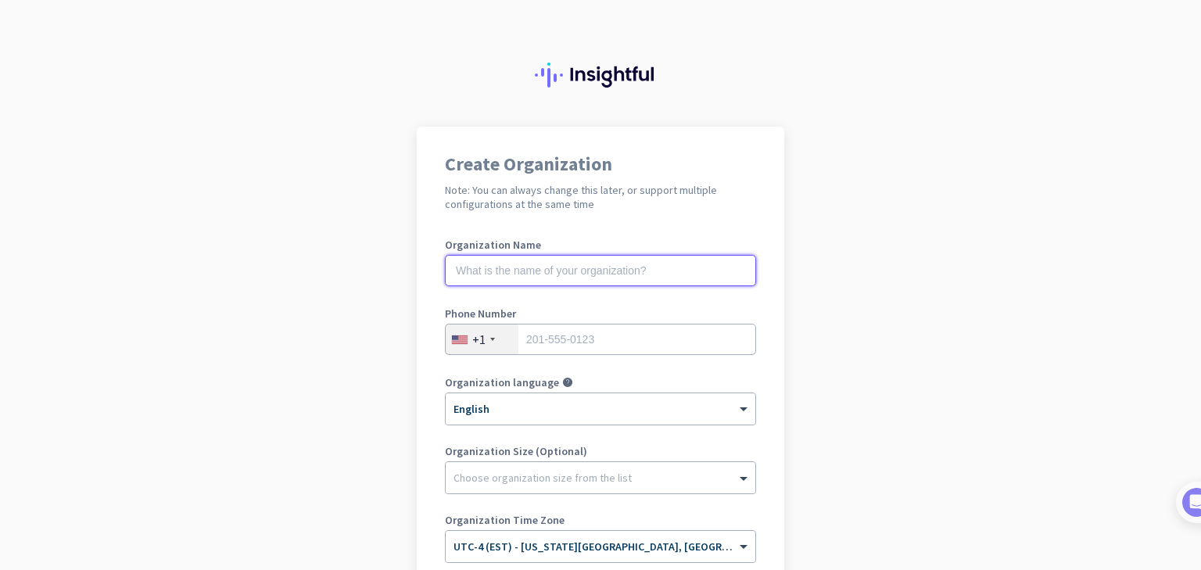
click at [672, 275] on input "text" at bounding box center [600, 270] width 311 height 31
type input "Mercor"
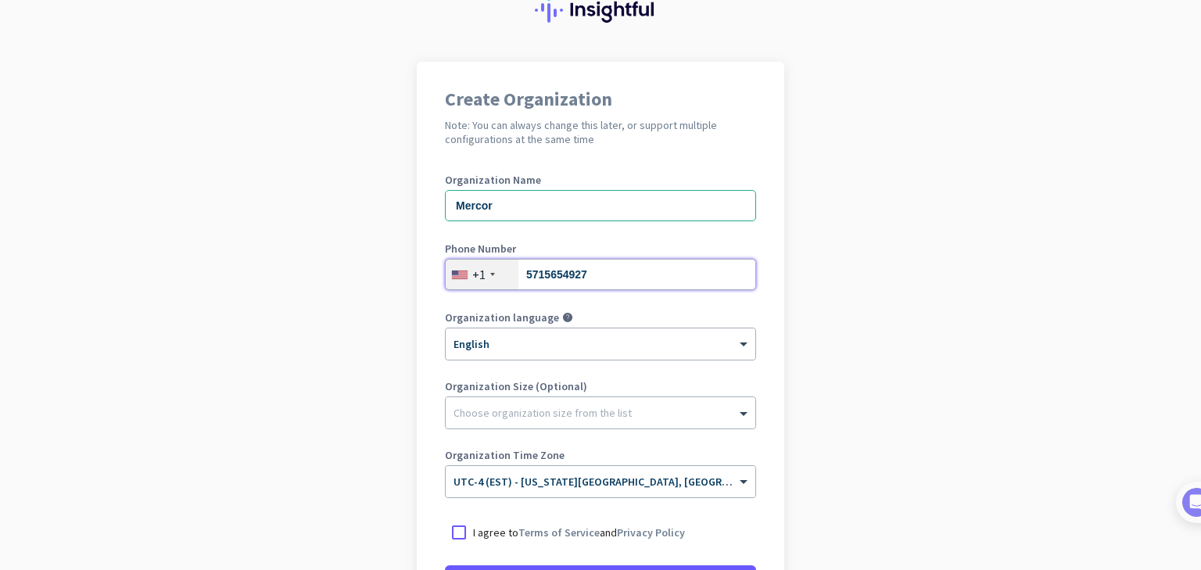
scroll to position [78, 0]
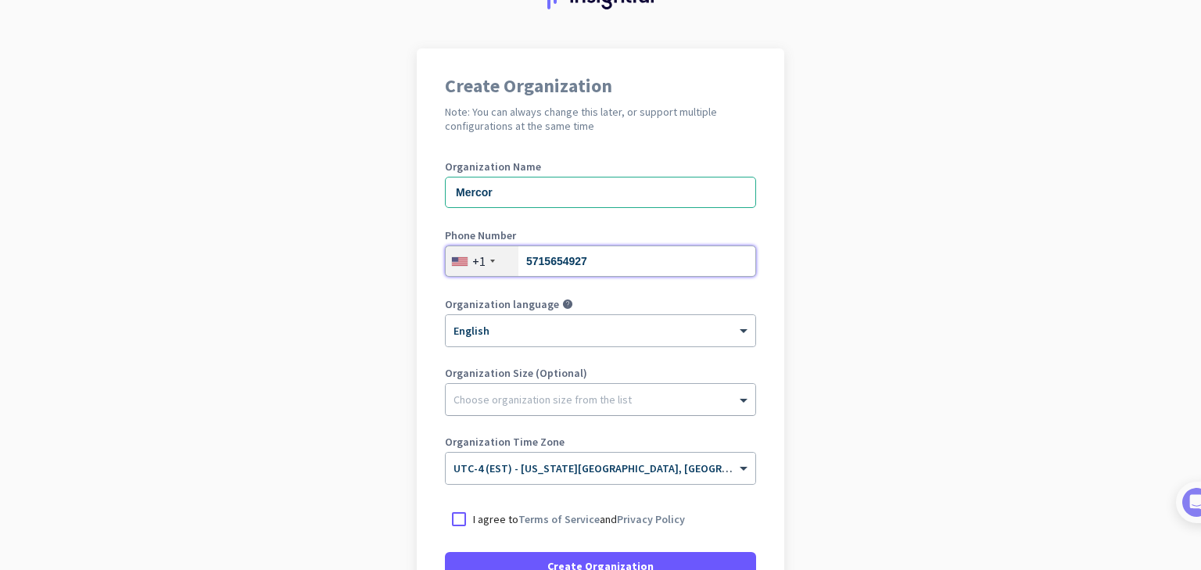
type input "5715654927"
click at [633, 396] on div at bounding box center [601, 396] width 310 height 16
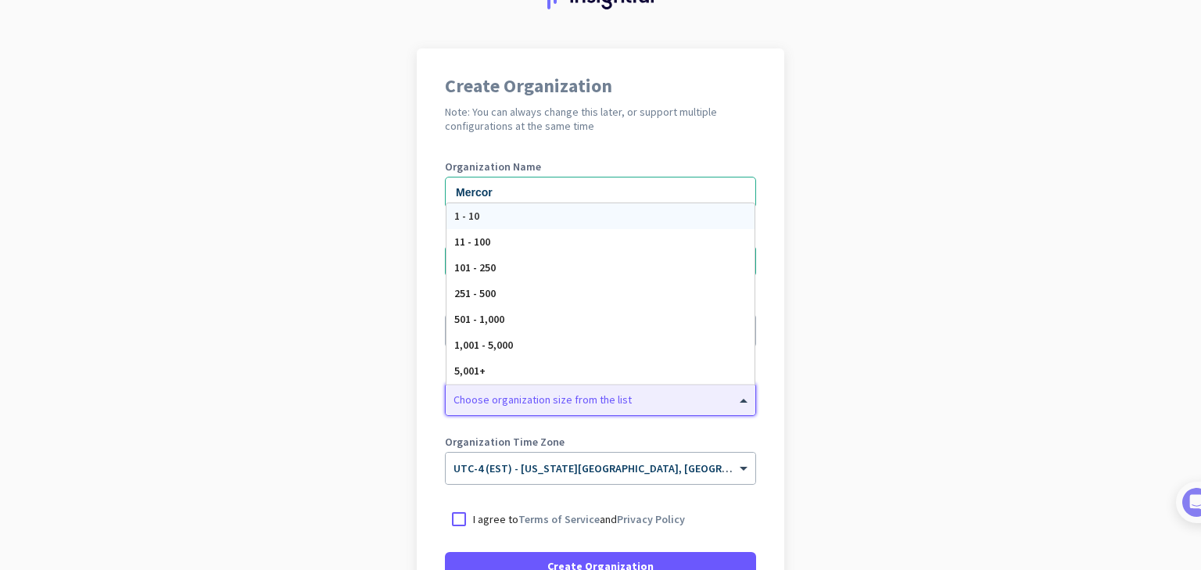
click at [633, 396] on div at bounding box center [601, 396] width 310 height 16
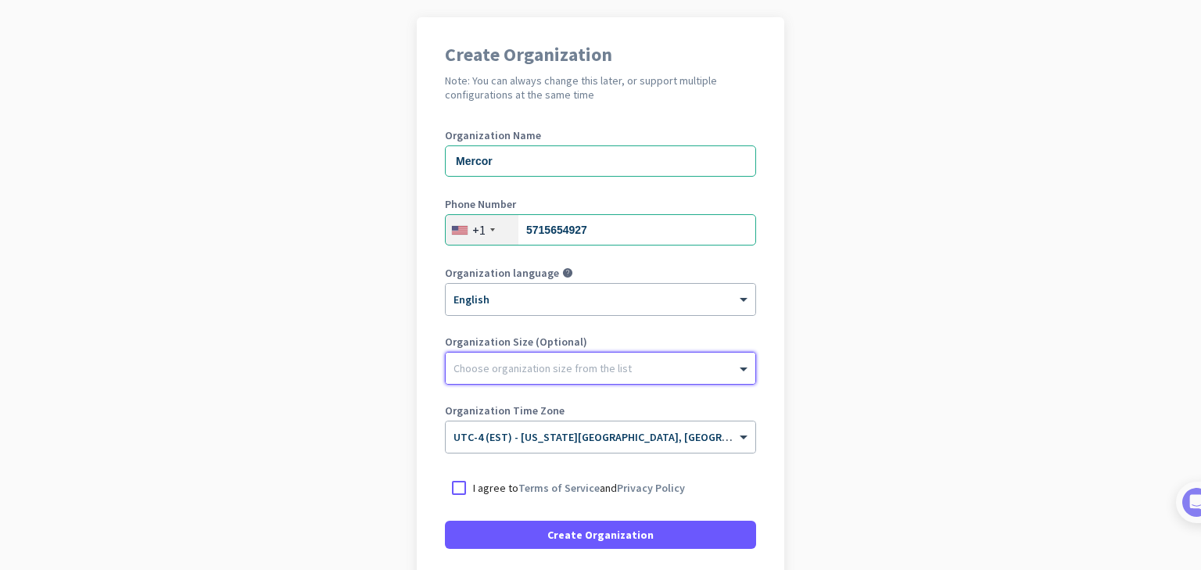
scroll to position [233, 0]
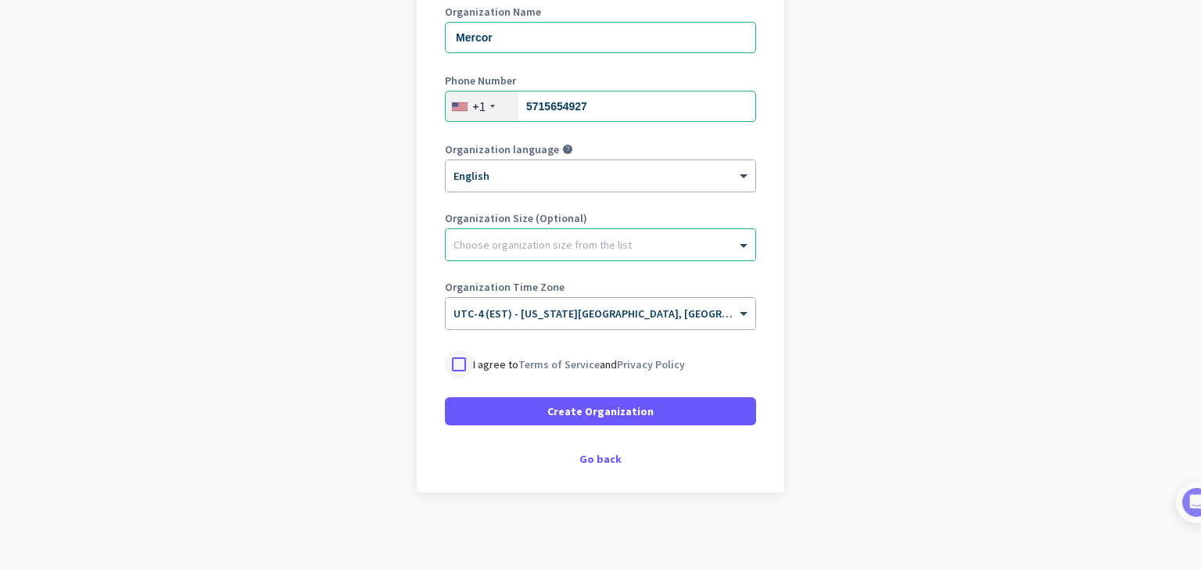
drag, startPoint x: 457, startPoint y: 359, endPoint x: 490, endPoint y: 396, distance: 49.9
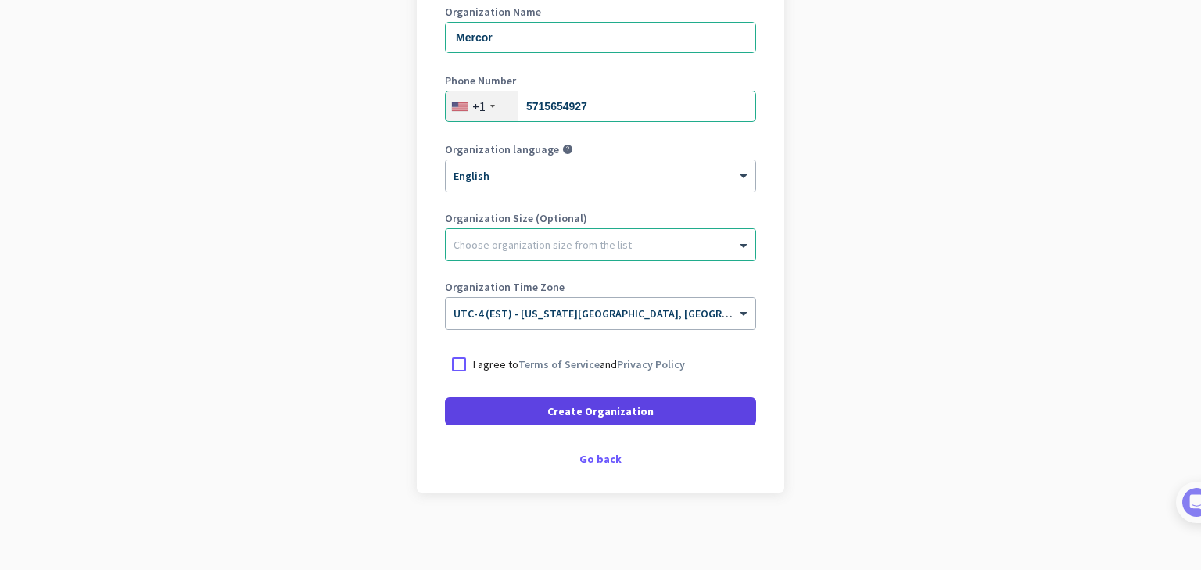
click at [458, 360] on div at bounding box center [459, 364] width 28 height 28
click at [591, 403] on span "Create Organization" at bounding box center [600, 411] width 106 height 16
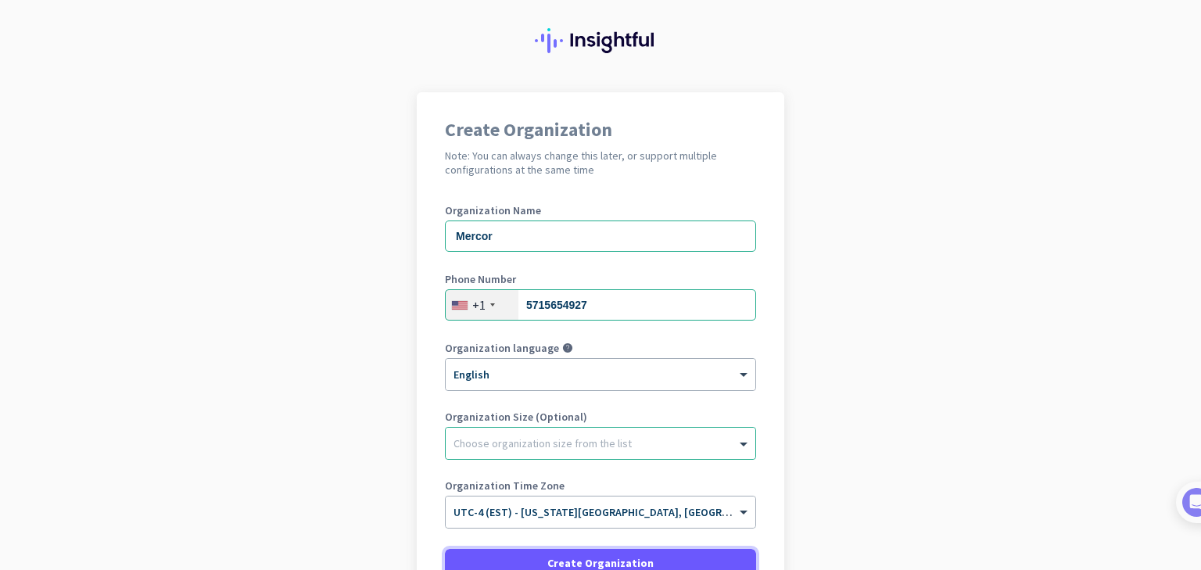
scroll to position [0, 0]
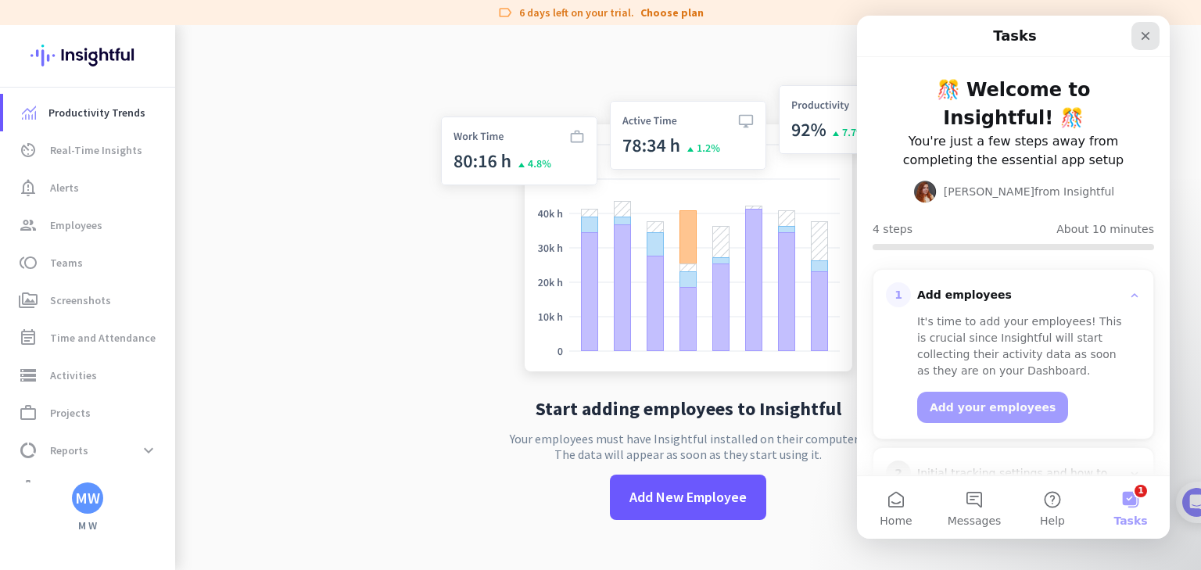
click at [1143, 36] on icon "Close" at bounding box center [1145, 36] width 13 height 13
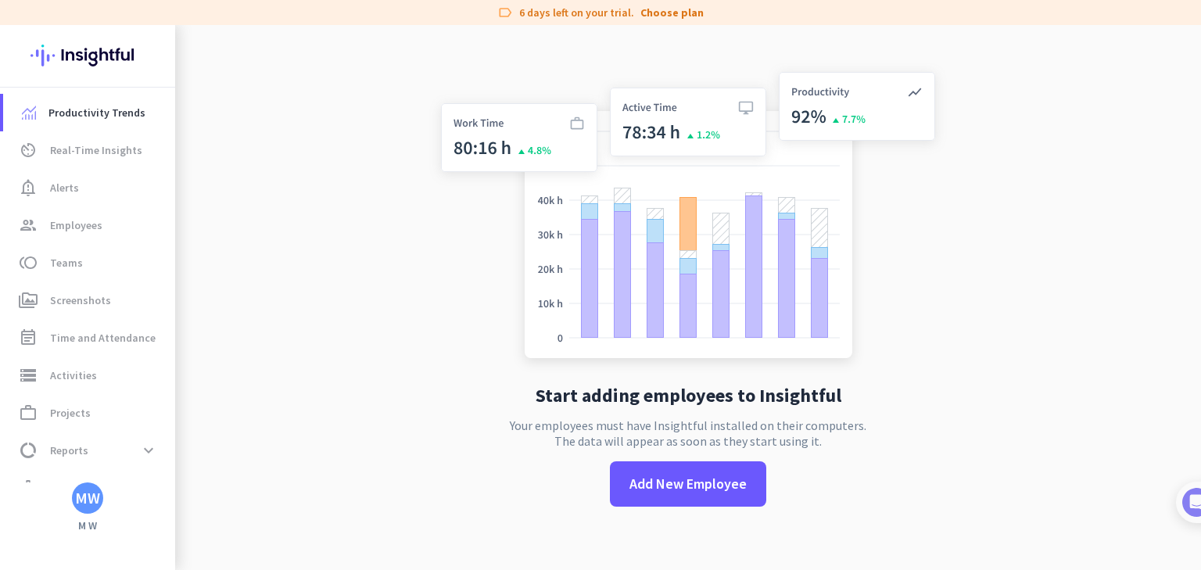
scroll to position [25, 0]
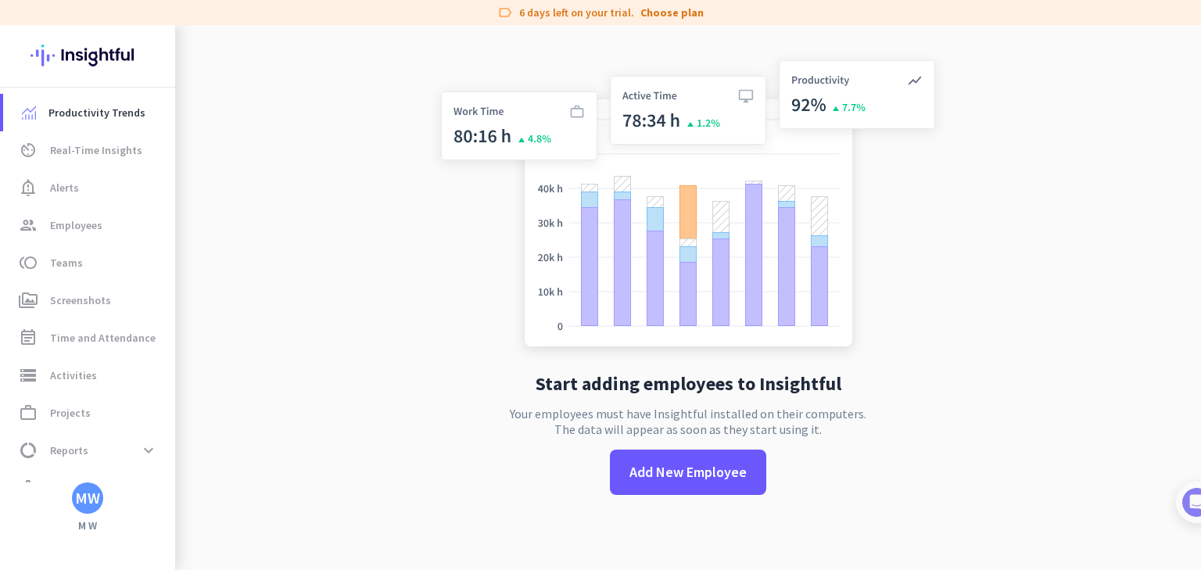
click at [93, 505] on div "MW" at bounding box center [87, 498] width 25 height 16
click at [95, 505] on div at bounding box center [600, 285] width 1201 height 570
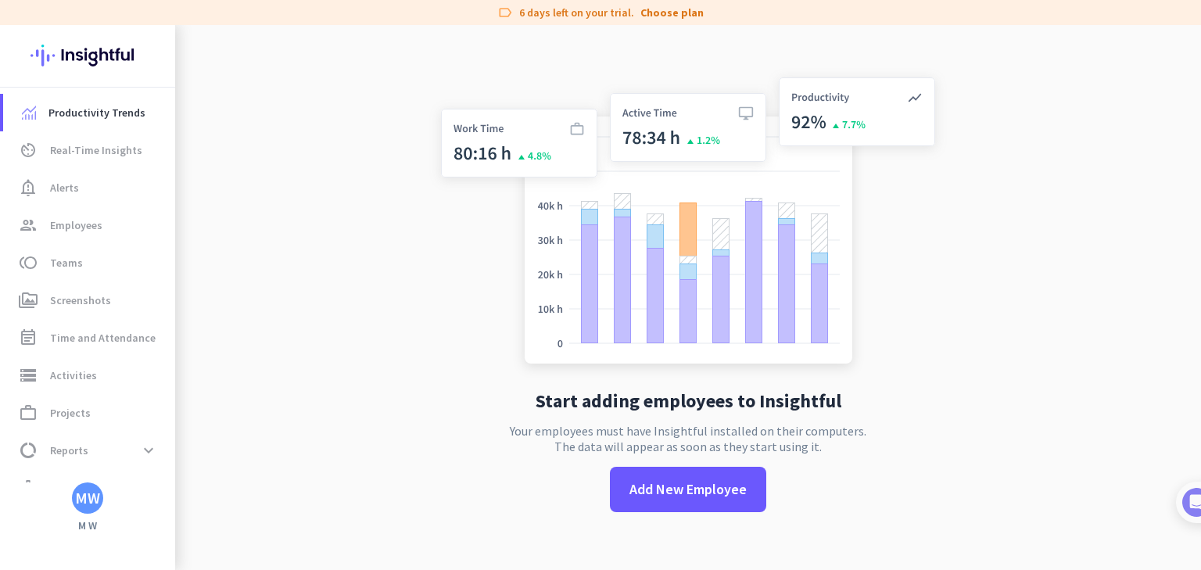
scroll to position [0, 0]
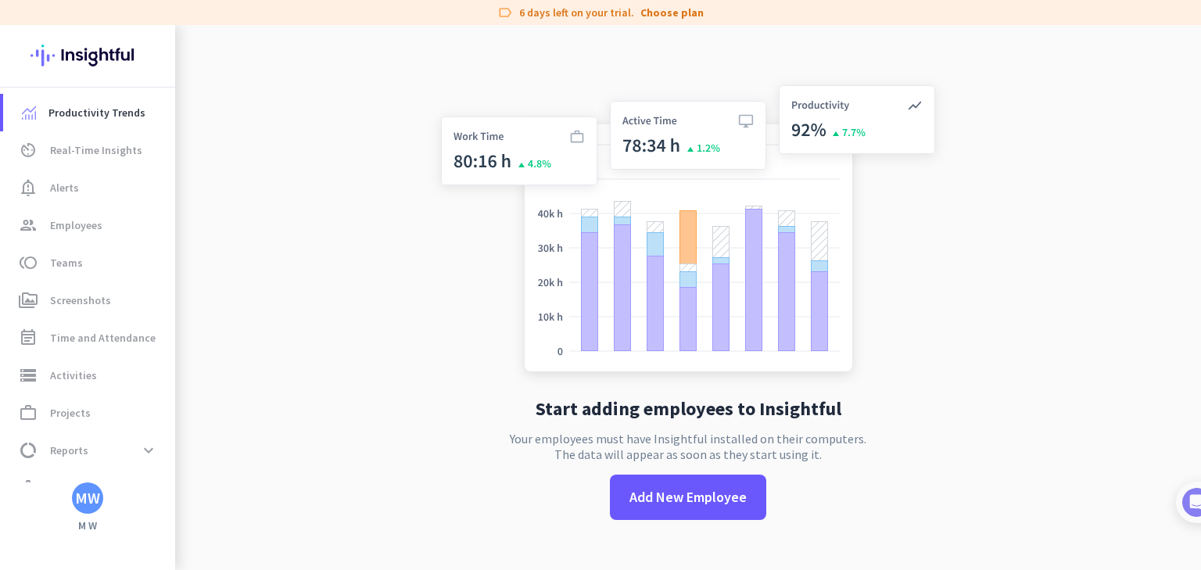
click at [89, 507] on div "MW" at bounding box center [87, 497] width 31 height 31
click at [137, 461] on span "Sign out" at bounding box center [171, 468] width 120 height 28
